Goal: Information Seeking & Learning: Learn about a topic

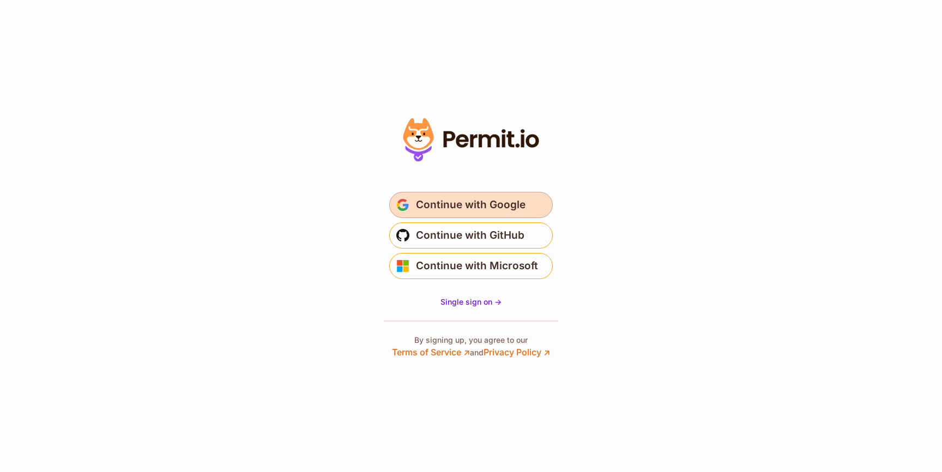
click at [460, 204] on span "Continue with Google" at bounding box center [471, 204] width 110 height 17
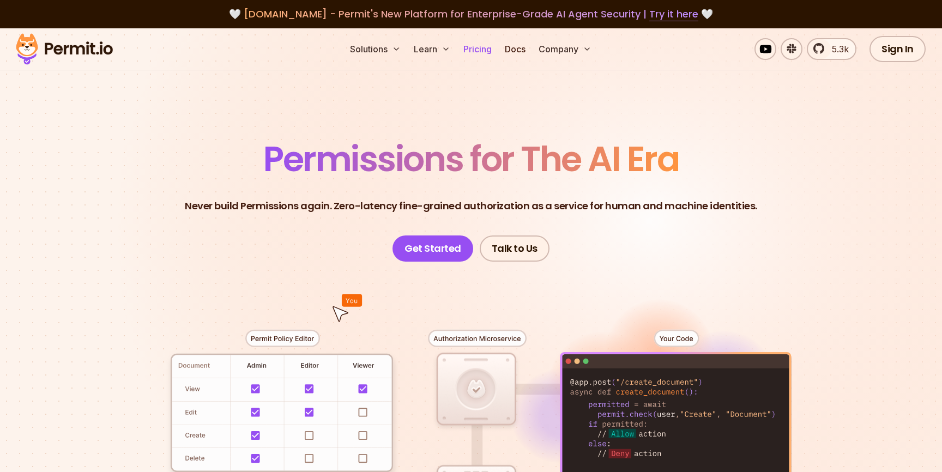
click at [478, 47] on link "Pricing" at bounding box center [477, 49] width 37 height 22
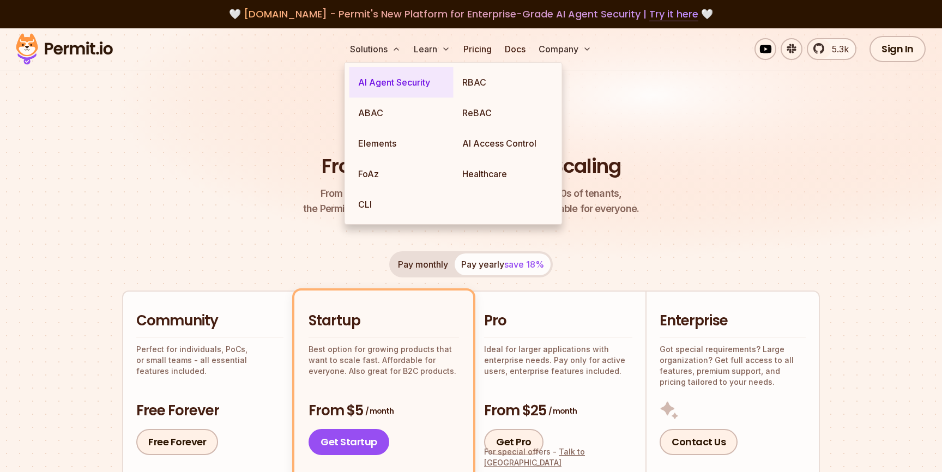
click at [401, 73] on link "AI Agent Security" at bounding box center [401, 82] width 104 height 31
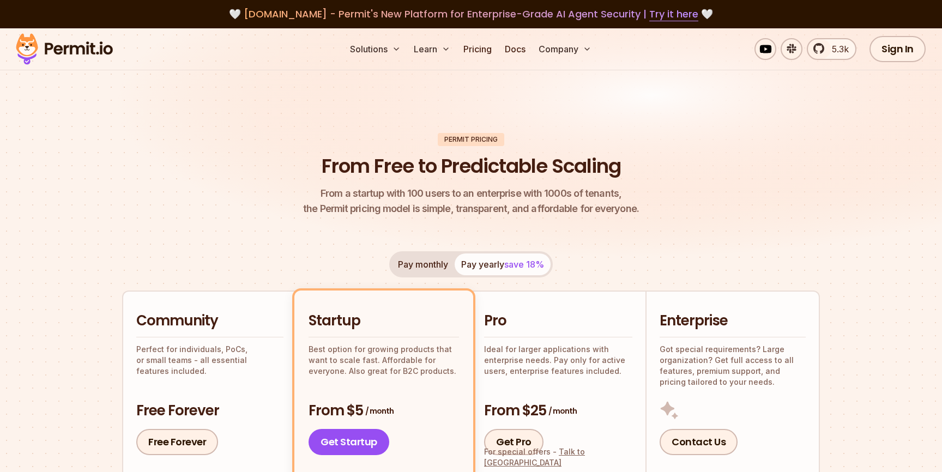
click at [617, 254] on div "Pay monthly Pay yearly save 18% Community Perfect for individuals, PoCs, or sma…" at bounding box center [471, 477] width 698 height 452
